Goal: Transaction & Acquisition: Purchase product/service

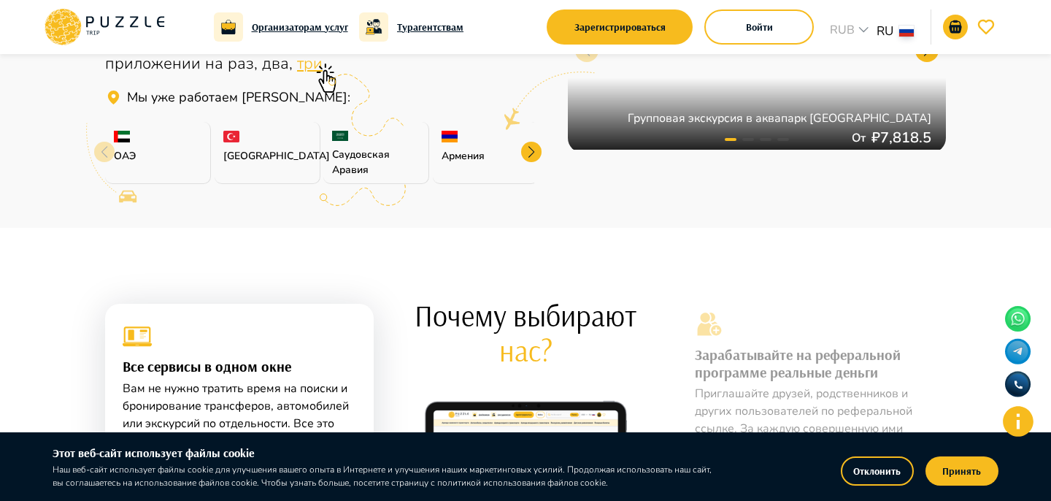
scroll to position [1124, 0]
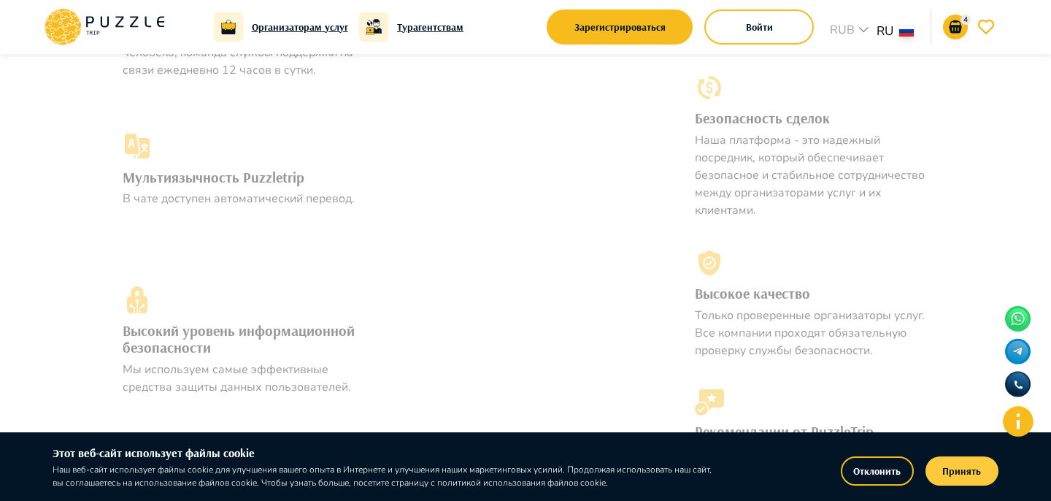
click at [967, 461] on button "Принять" at bounding box center [961, 470] width 73 height 29
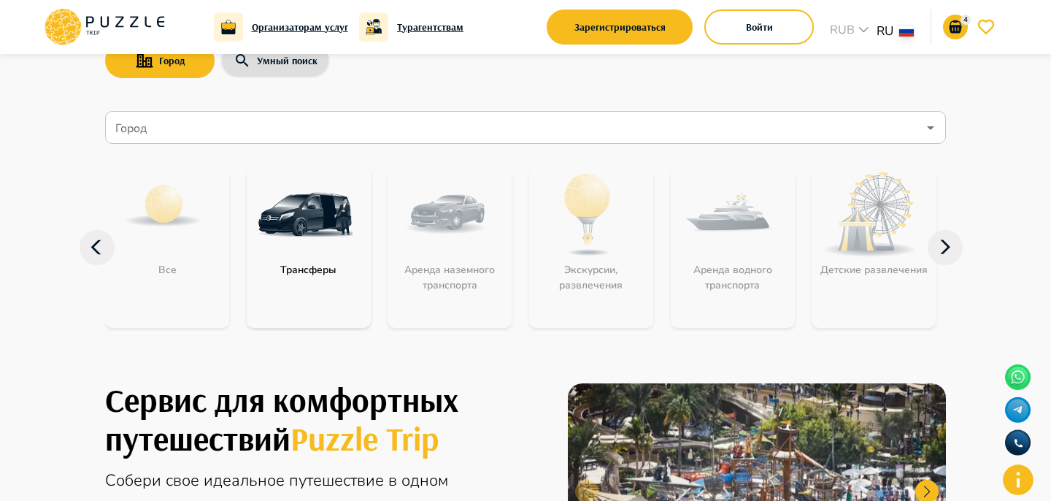
scroll to position [0, 0]
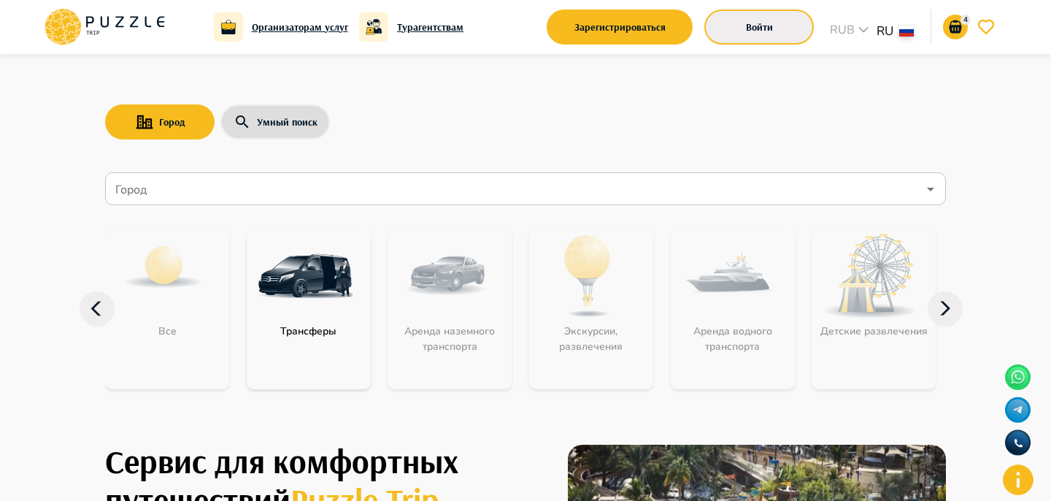
click at [745, 28] on button "Войти" at bounding box center [758, 26] width 109 height 35
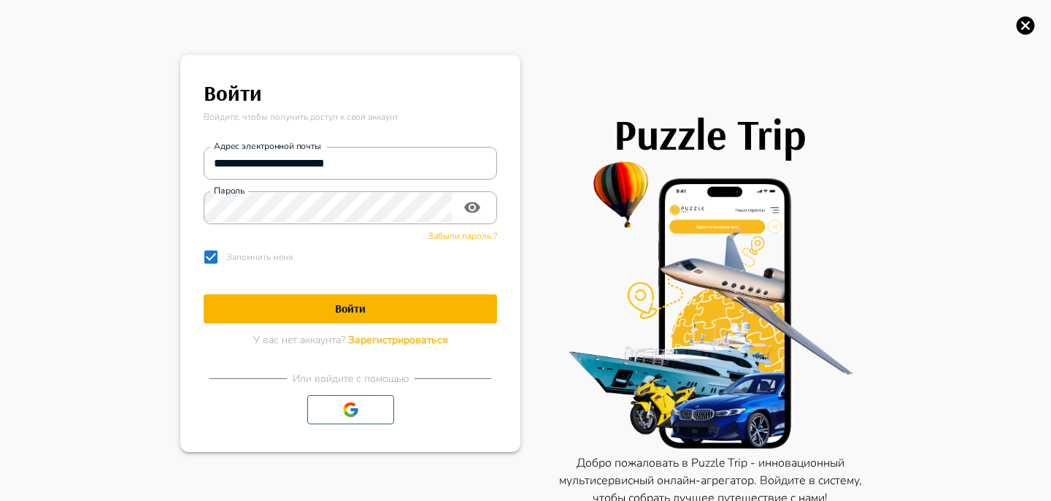
click at [411, 341] on span "Зарегистрироваться" at bounding box center [398, 340] width 100 height 14
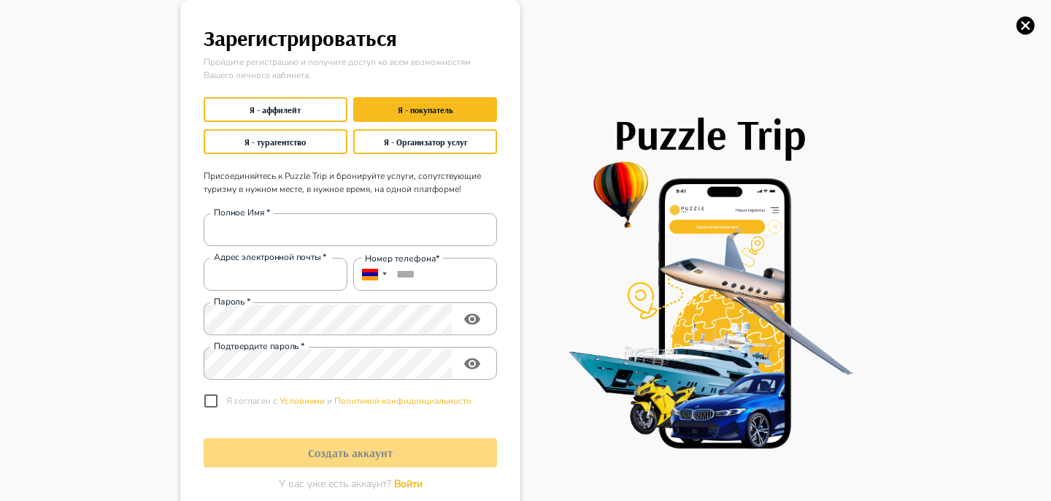
type input "**********"
click at [1014, 19] on icon "button" at bounding box center [1025, 26] width 22 height 22
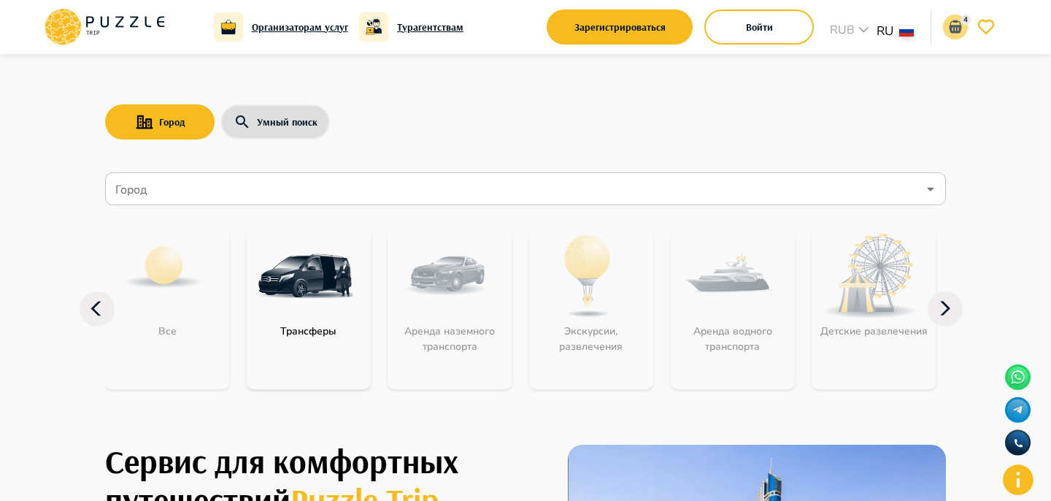
click at [963, 20] on p "4" at bounding box center [965, 20] width 10 height 11
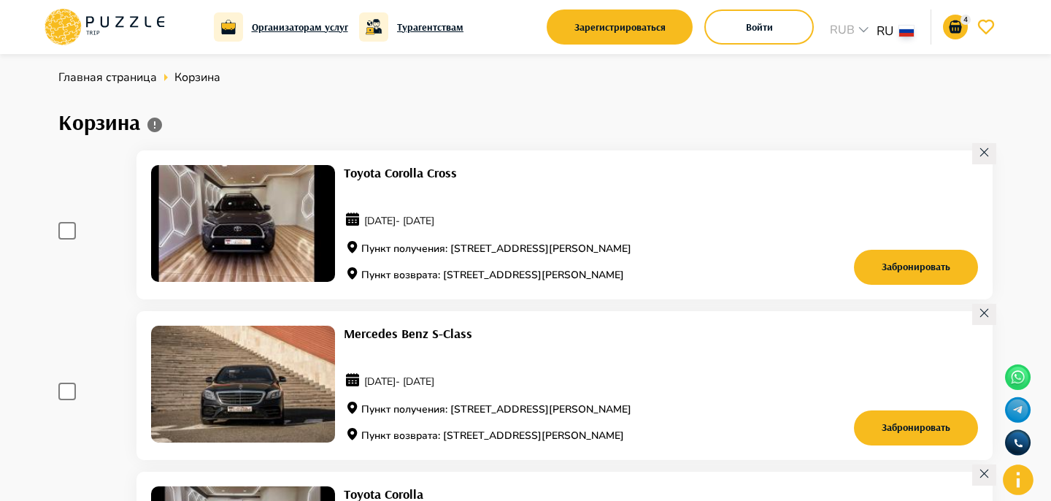
click at [986, 150] on icon at bounding box center [984, 152] width 12 height 12
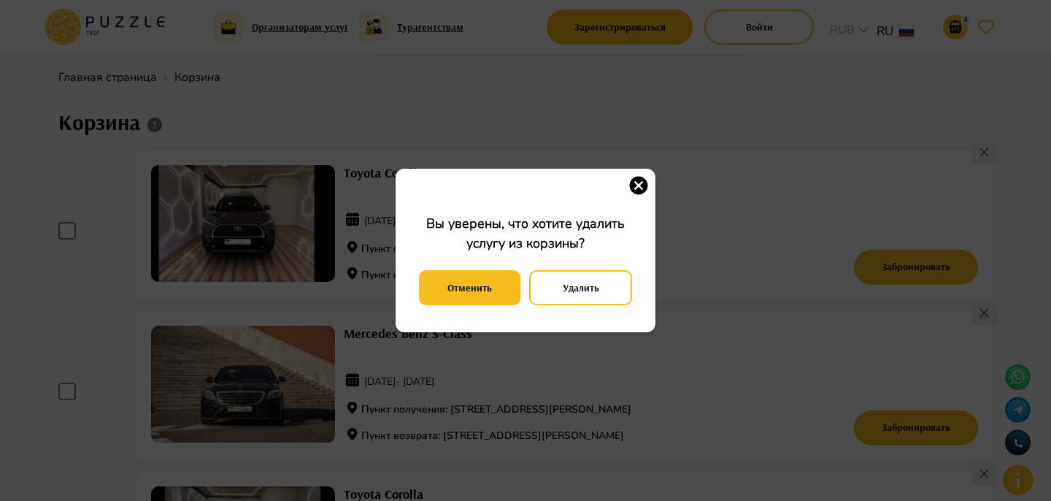
click at [590, 288] on button "Удалить" at bounding box center [580, 287] width 103 height 35
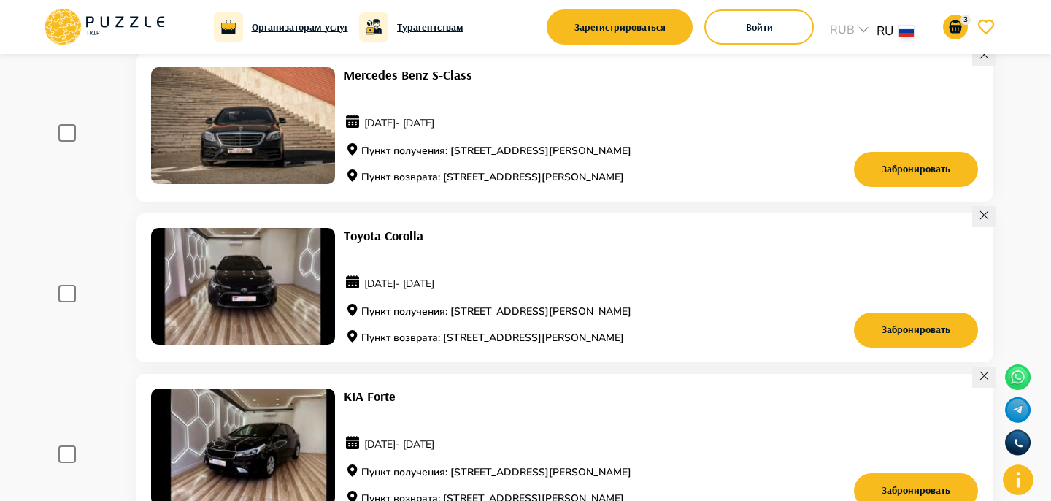
scroll to position [10, 0]
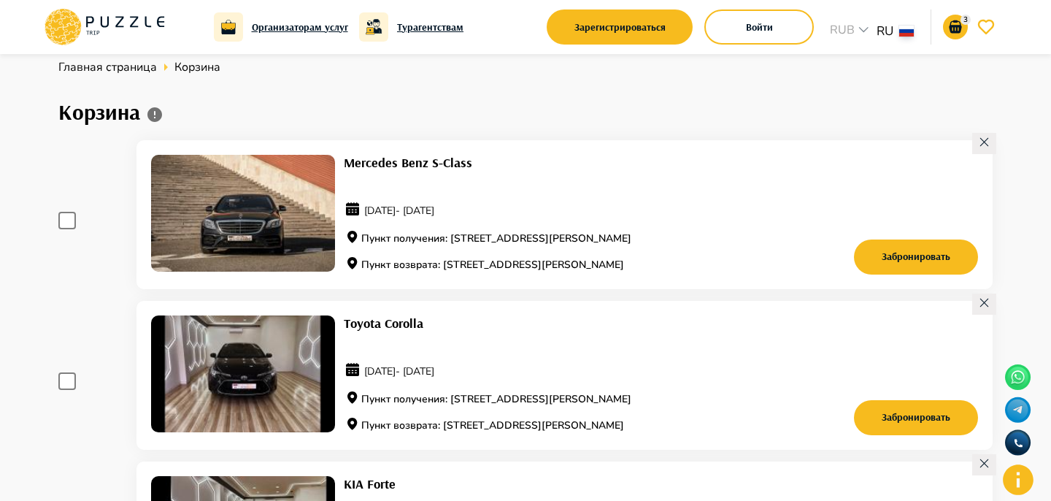
click at [983, 145] on icon at bounding box center [984, 142] width 12 height 12
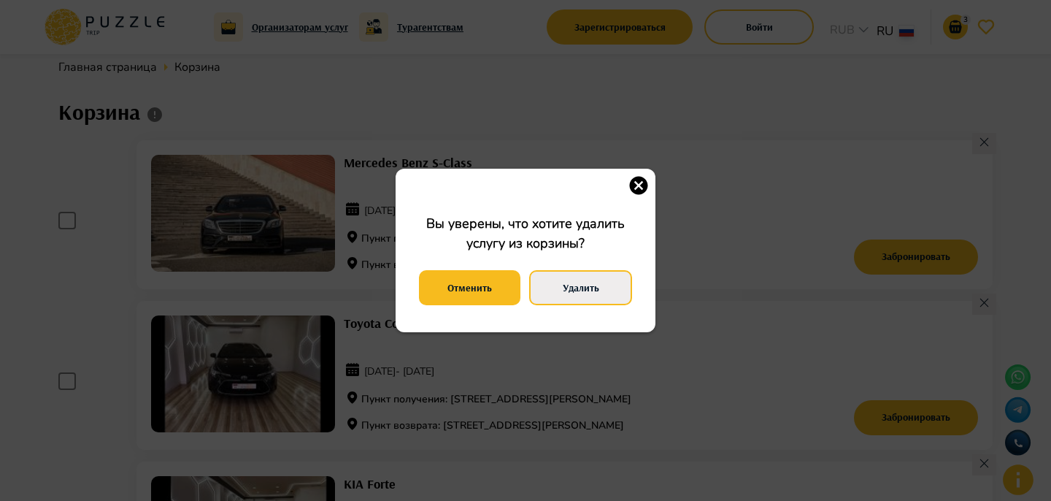
click at [587, 292] on button "Удалить" at bounding box center [580, 287] width 103 height 35
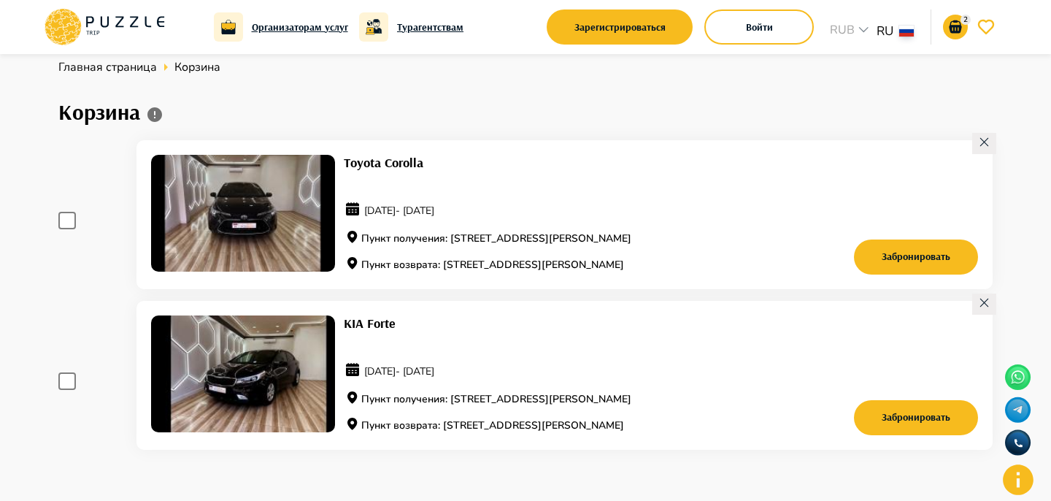
click at [990, 139] on icon at bounding box center [984, 142] width 12 height 12
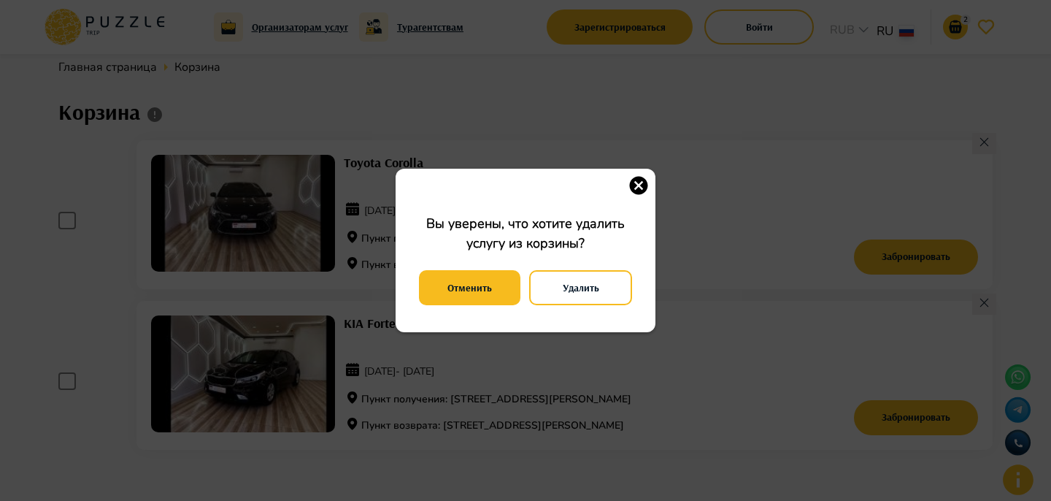
click at [596, 266] on div "Отменить Удалить" at bounding box center [525, 287] width 213 height 42
click at [596, 275] on button "Удалить" at bounding box center [580, 287] width 103 height 35
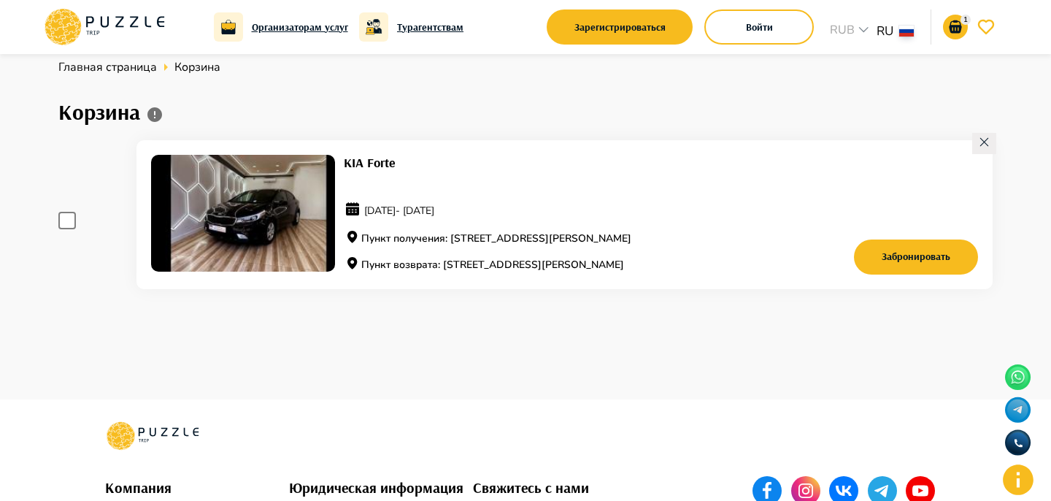
click at [145, 20] on icon at bounding box center [148, 22] width 7 height 11
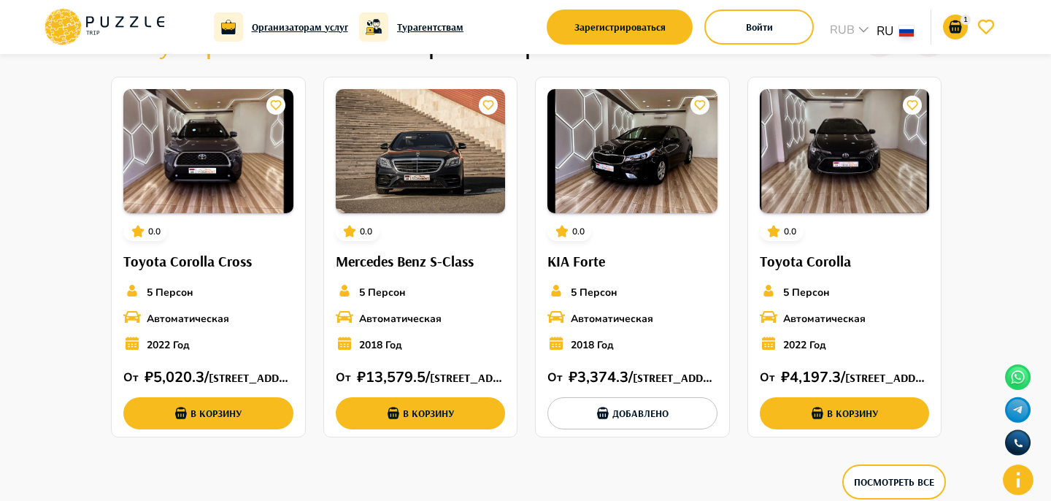
scroll to position [1706, 0]
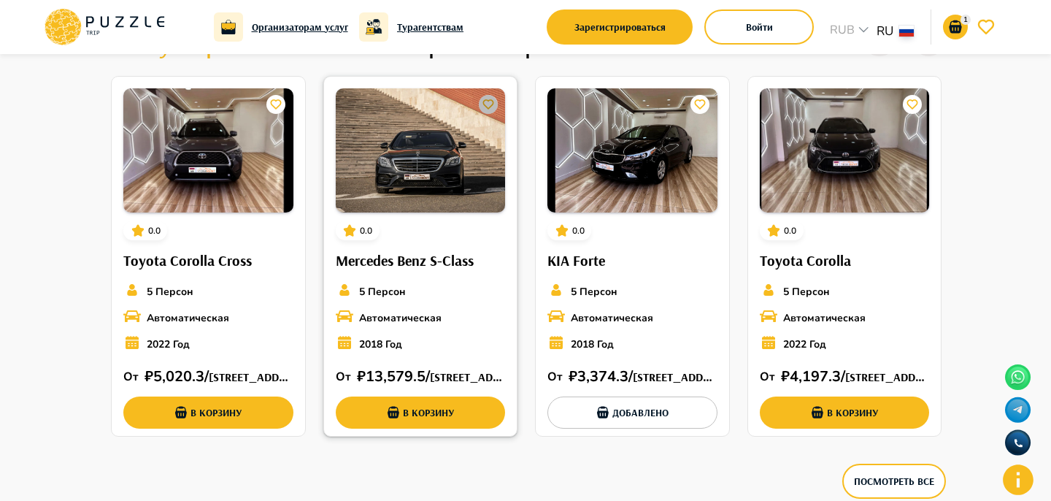
click at [488, 96] on button "card_icons" at bounding box center [488, 104] width 19 height 19
click at [979, 15] on link at bounding box center [986, 27] width 25 height 25
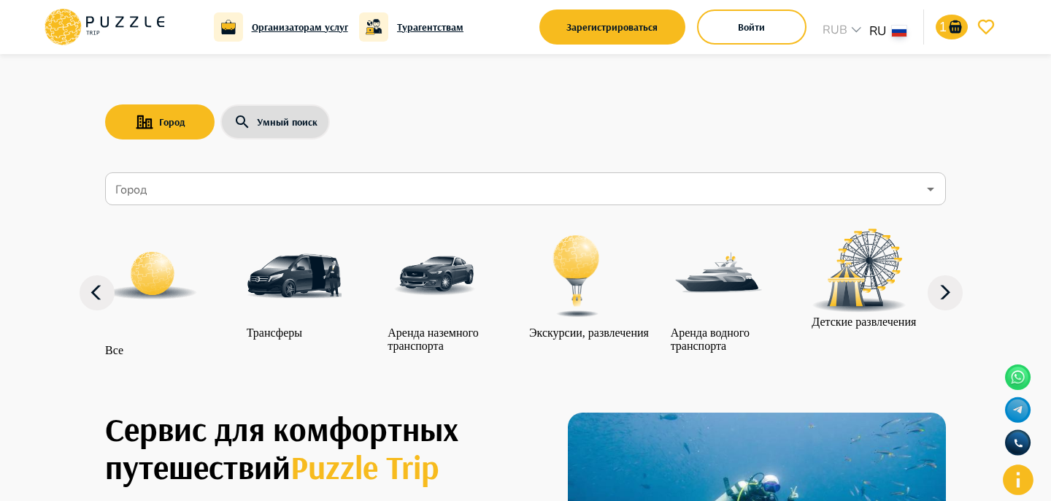
click at [990, 23] on icon "go-to-wishlist-submit-button" at bounding box center [986, 27] width 18 height 18
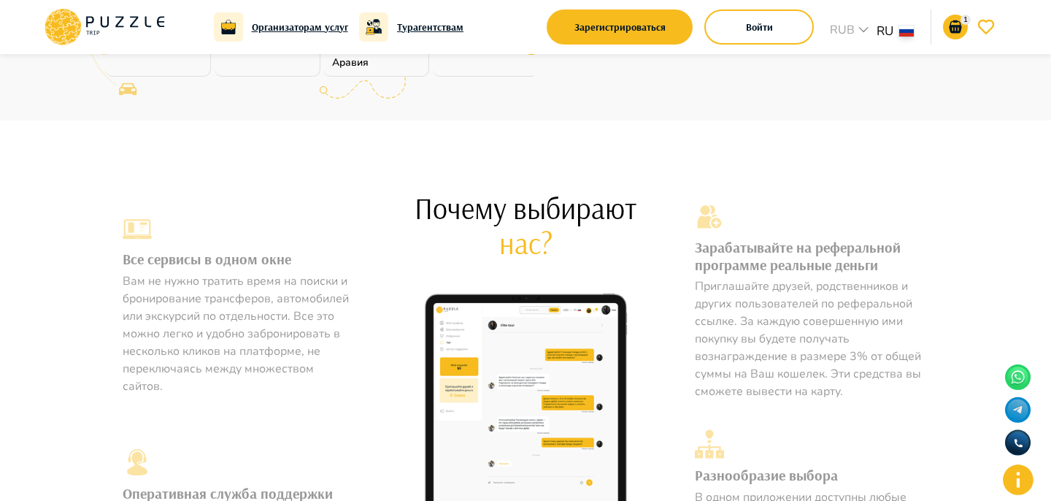
scroll to position [708, 0]
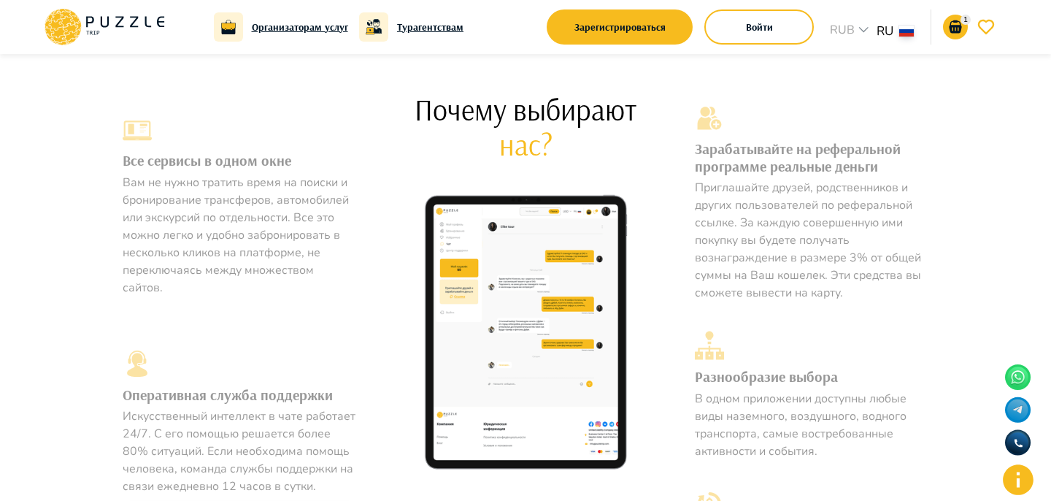
click at [257, 200] on p "Вам не нужно тратить время на поиски и бронирование трансферов, автомобилей или…" at bounding box center [240, 235] width 234 height 123
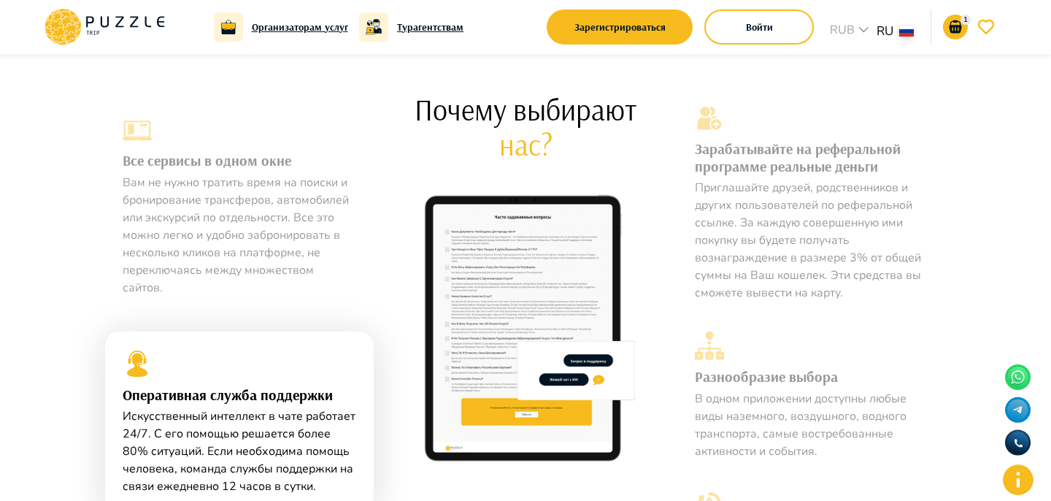
click at [261, 407] on p "Искусственный интеллект в чате работает 24/7. С его помощью решается более 80% …" at bounding box center [240, 451] width 234 height 88
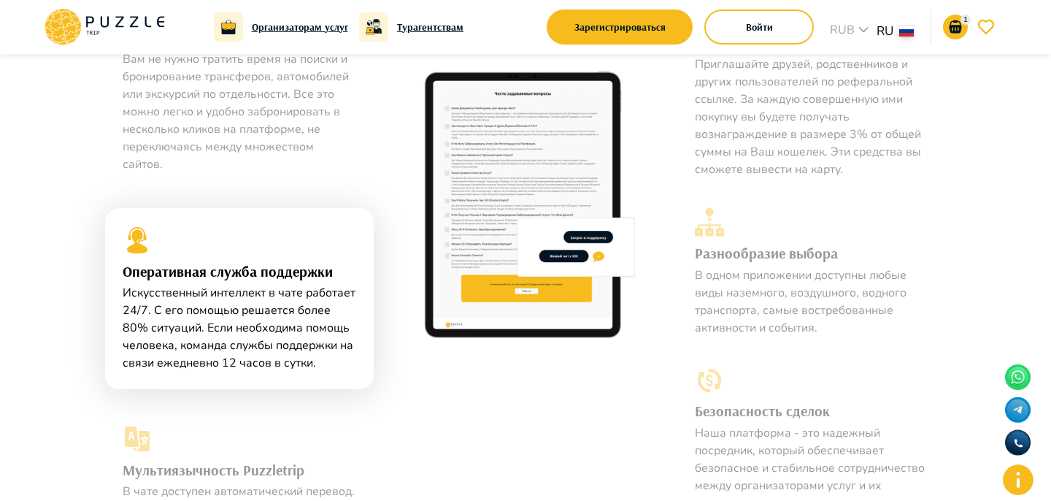
scroll to position [867, 0]
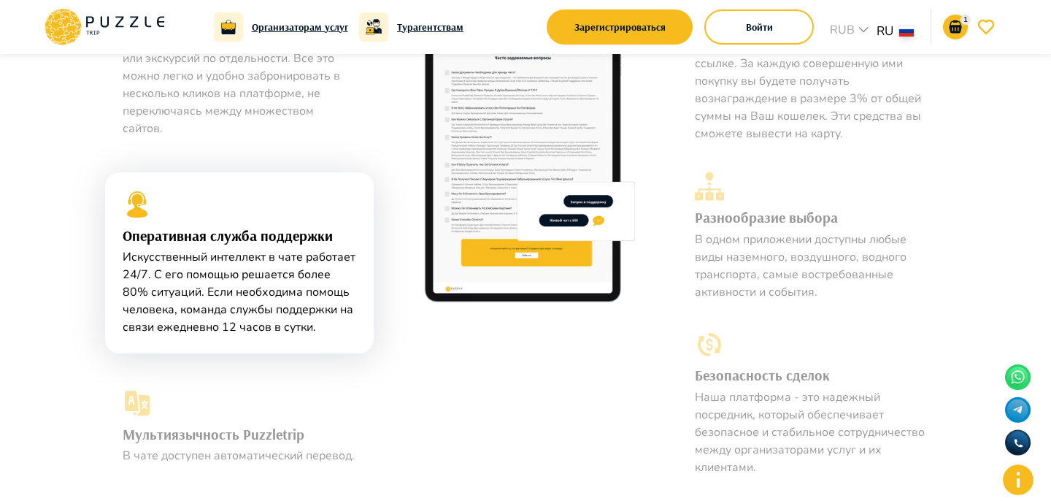
click at [252, 447] on p "В чате доступен автоматический перевод." at bounding box center [240, 456] width 234 height 18
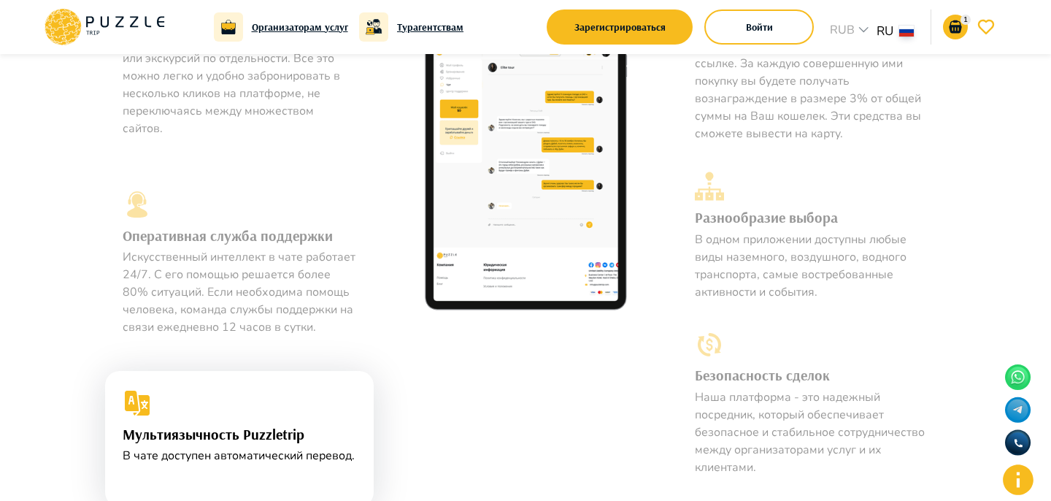
click at [767, 388] on h3 "Безопасность сделок" at bounding box center [812, 375] width 234 height 26
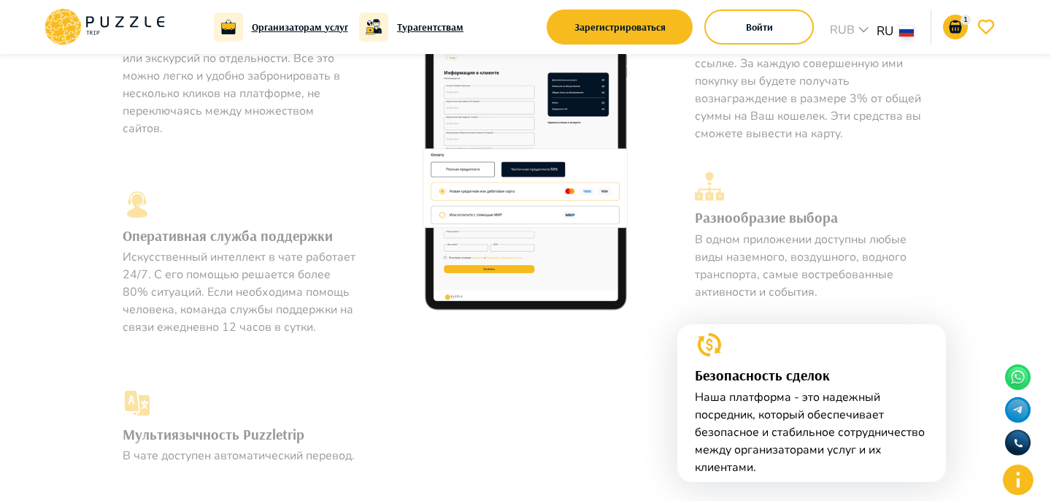
click at [745, 292] on p "В одном приложении доступны любые виды наземного, воздушного, водного транспорт…" at bounding box center [812, 266] width 234 height 70
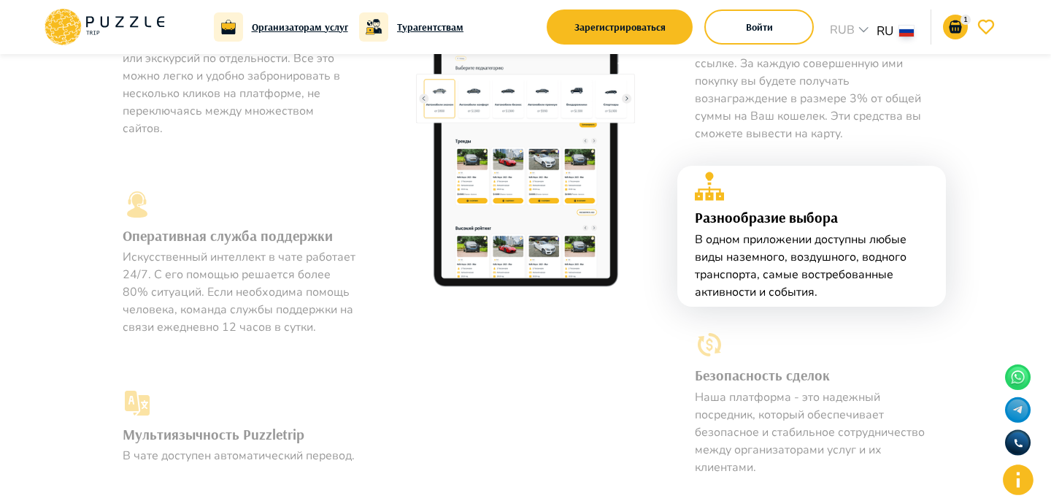
click at [714, 155] on div "Зарабатывайте на реферальной программе реальные деньги Приглашайте друзей, родс…" at bounding box center [811, 349] width 269 height 856
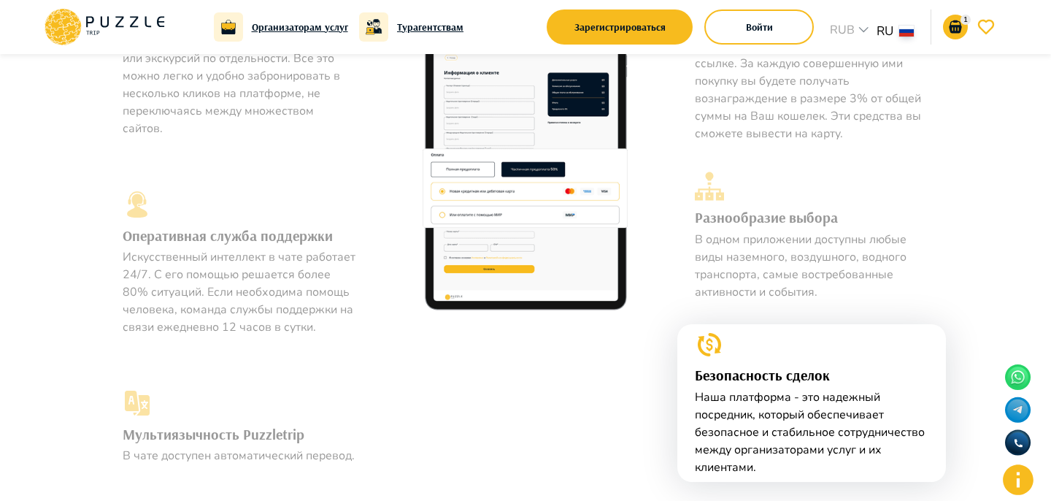
scroll to position [785, 0]
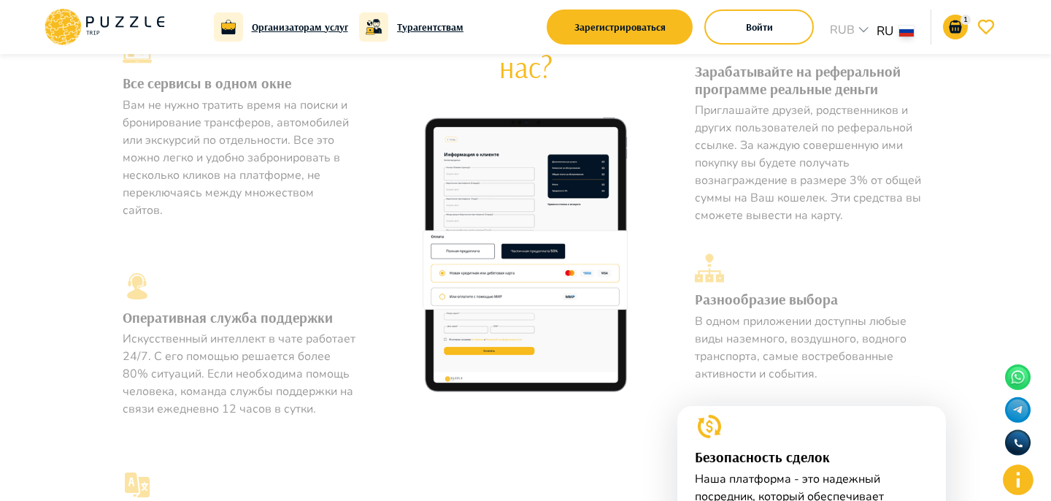
click at [714, 155] on p "Приглашайте друзей, родственников и других пользователей по реферальной ссылке.…" at bounding box center [812, 162] width 234 height 123
click at [709, 135] on p "Приглашайте друзей, родственников и других пользователей по реферальной ссылке.…" at bounding box center [812, 162] width 234 height 123
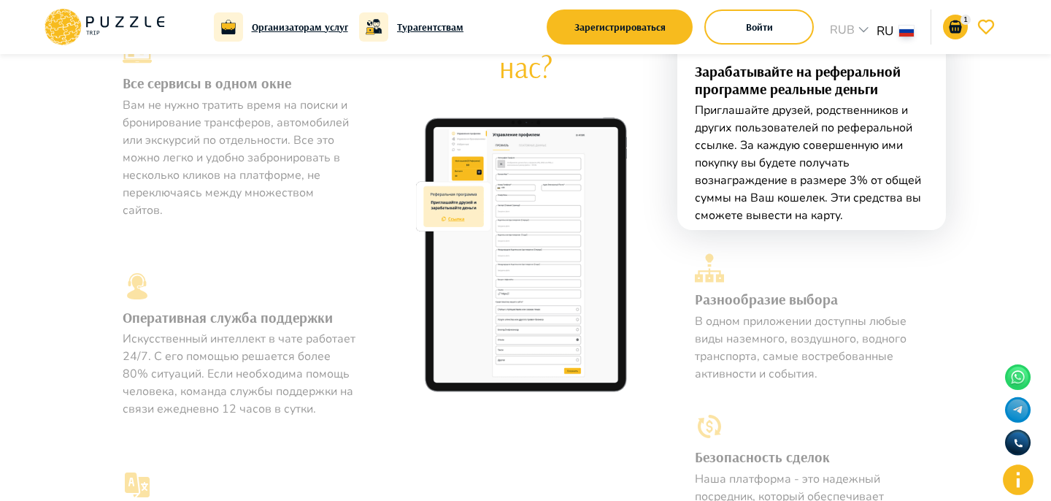
click at [253, 166] on p "Вам не нужно тратить время на поиски и бронирование трансферов, автомобилей или…" at bounding box center [240, 157] width 234 height 123
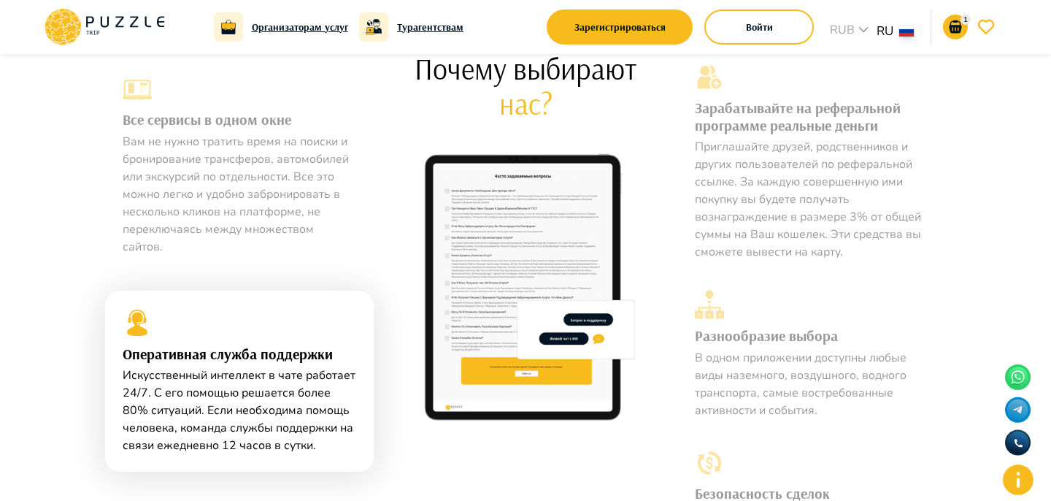
click at [263, 170] on p "Вам не нужно тратить время на поиски и бронирование трансферов, автомобилей или…" at bounding box center [240, 194] width 234 height 123
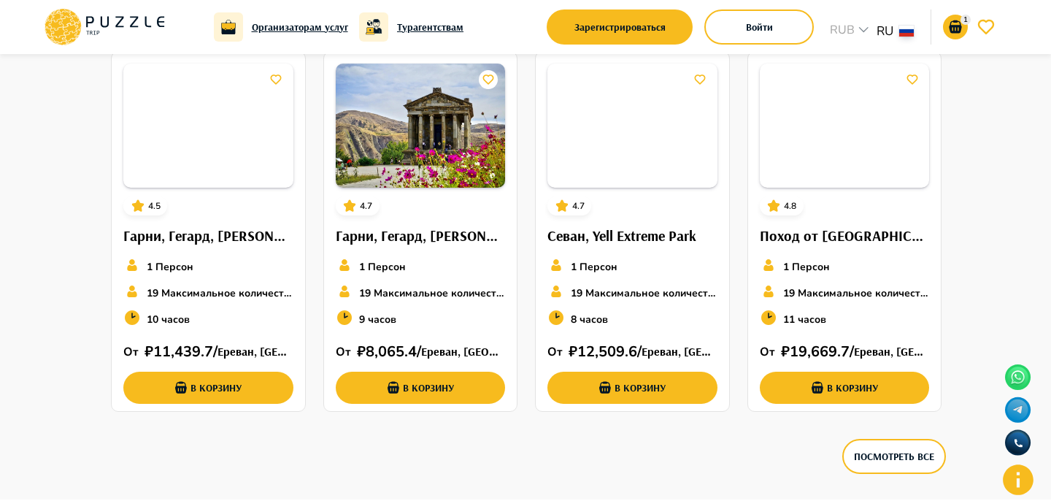
scroll to position [2303, 0]
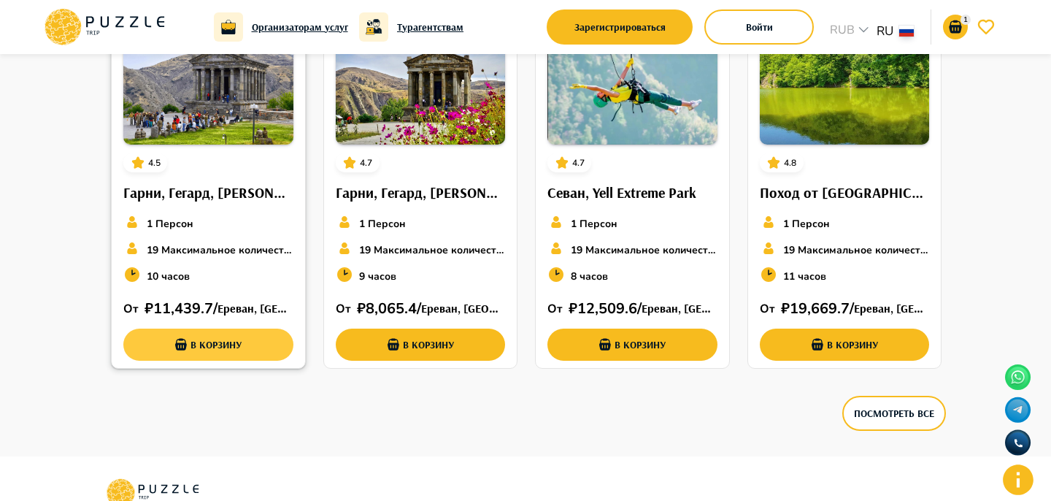
click at [209, 333] on button "В корзину" at bounding box center [208, 344] width 170 height 32
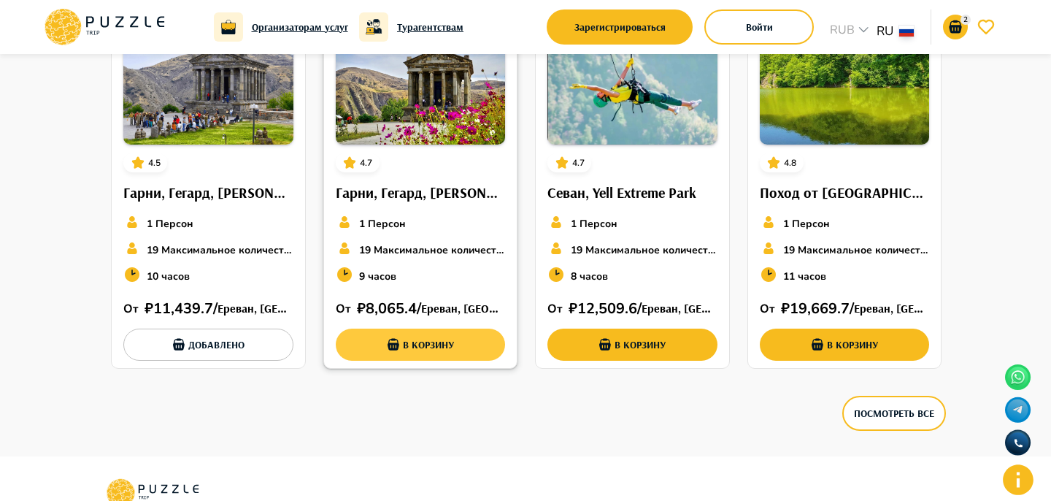
click at [382, 334] on button "В корзину" at bounding box center [421, 344] width 170 height 32
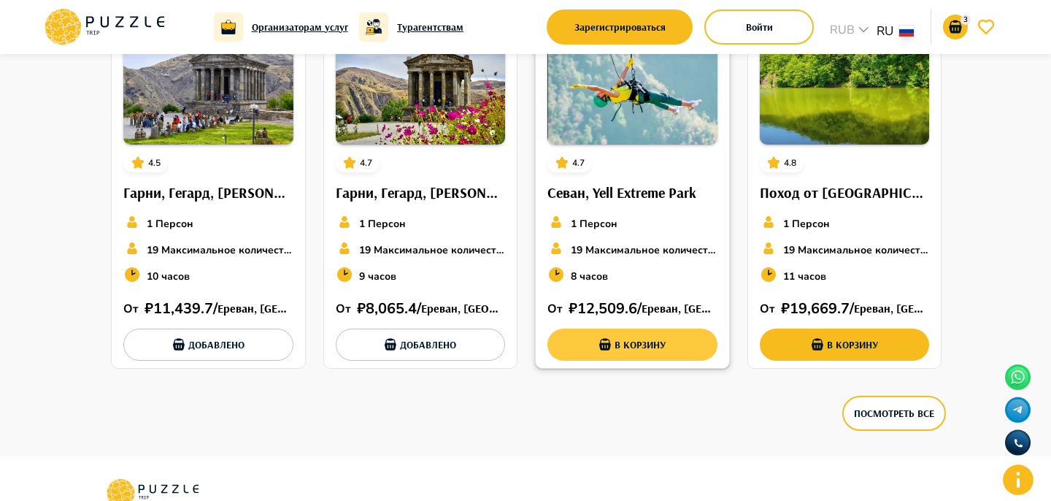
click at [573, 355] on button "В корзину" at bounding box center [632, 344] width 170 height 32
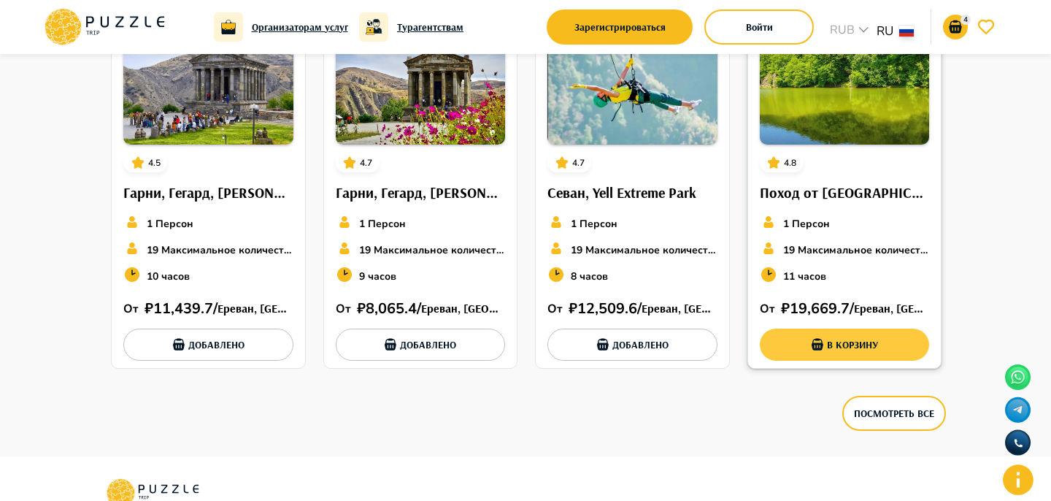
click at [763, 348] on button "В корзину" at bounding box center [845, 344] width 170 height 32
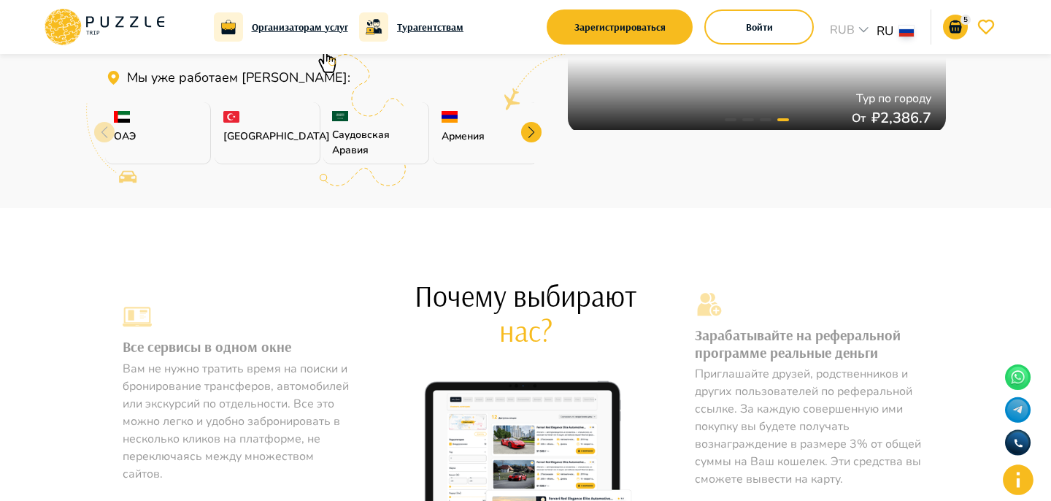
scroll to position [0, 0]
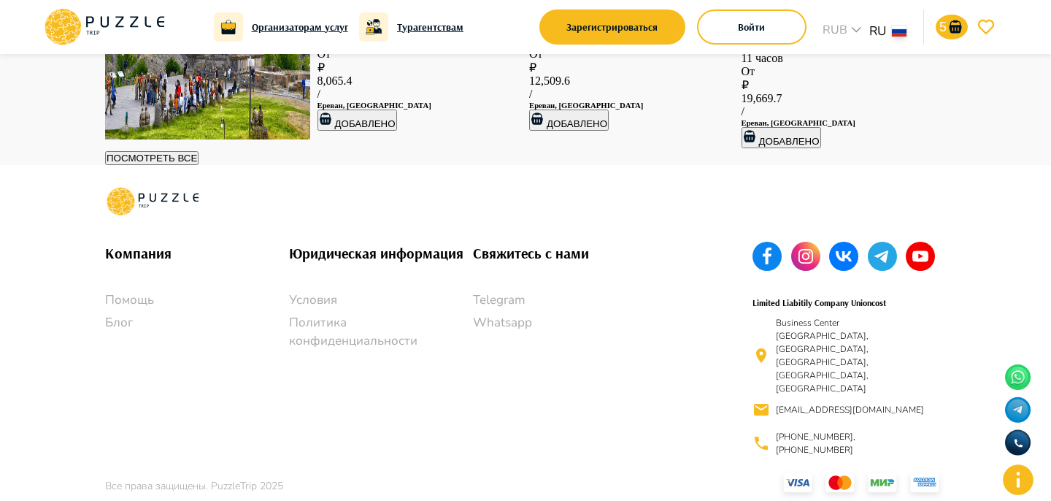
scroll to position [2554, 0]
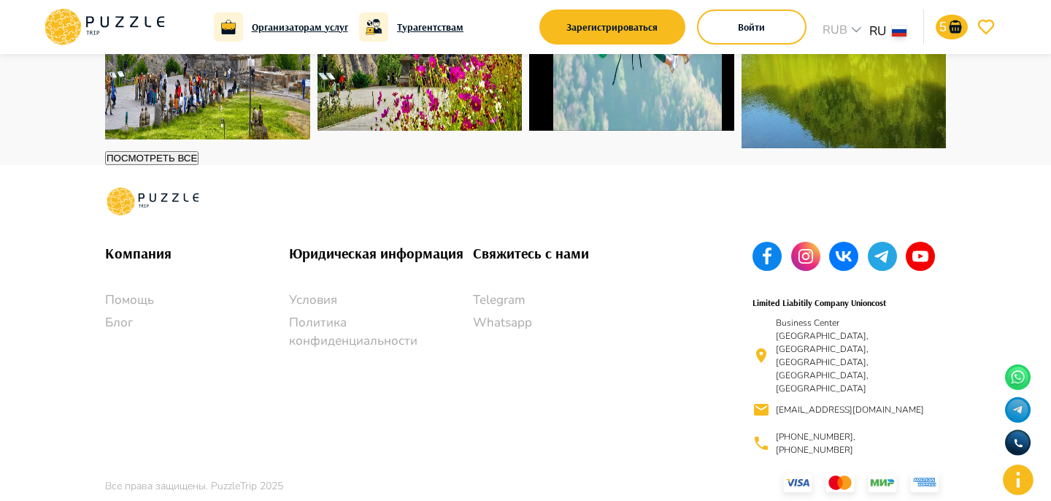
click at [504, 309] on p "Telegram" at bounding box center [565, 299] width 184 height 19
